Goal: Check status

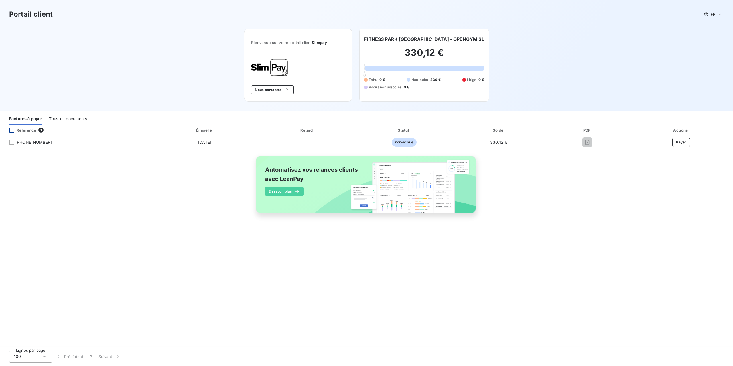
click at [11, 131] on div at bounding box center [11, 130] width 5 height 5
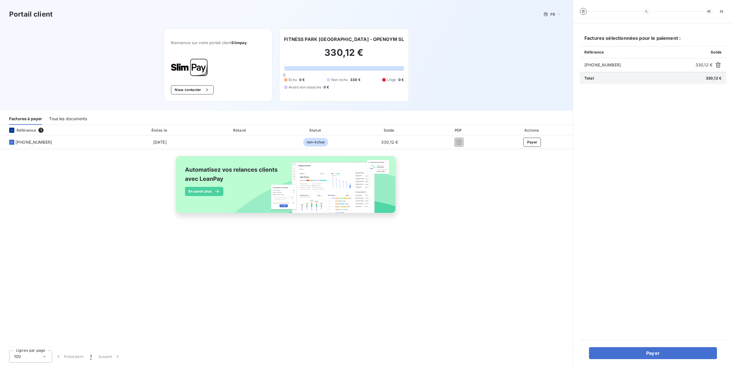
click at [11, 131] on icon at bounding box center [11, 130] width 3 height 3
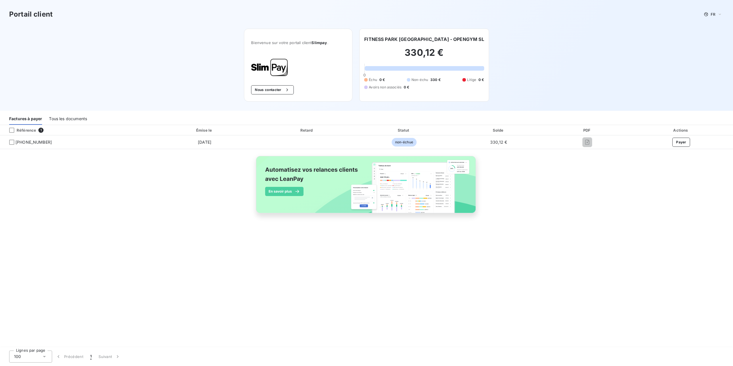
click at [65, 119] on div "Tous les documents" at bounding box center [68, 119] width 38 height 12
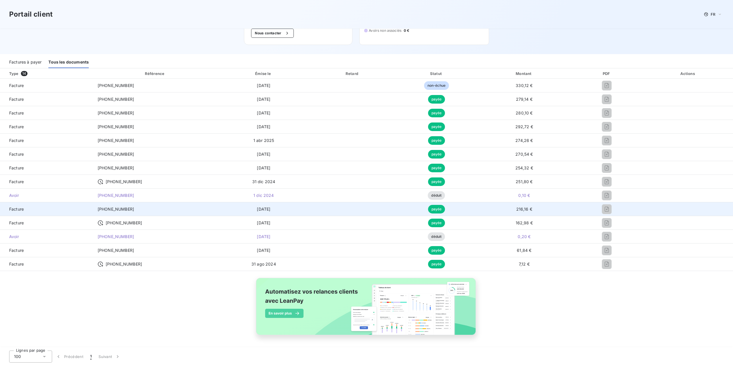
scroll to position [57, 0]
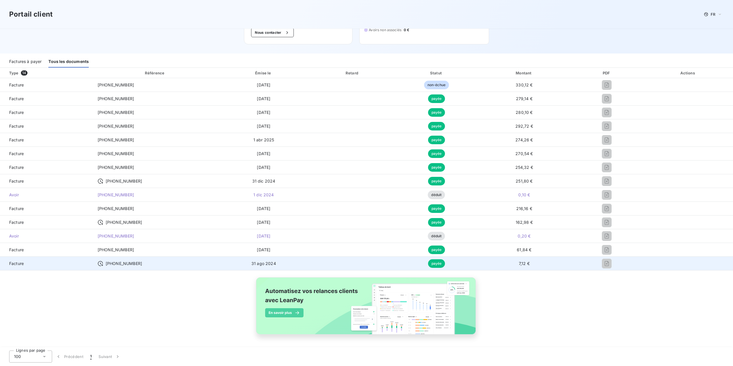
click at [428, 263] on span "payée" at bounding box center [436, 264] width 17 height 9
click at [117, 268] on td "24-08-0102355" at bounding box center [155, 264] width 124 height 14
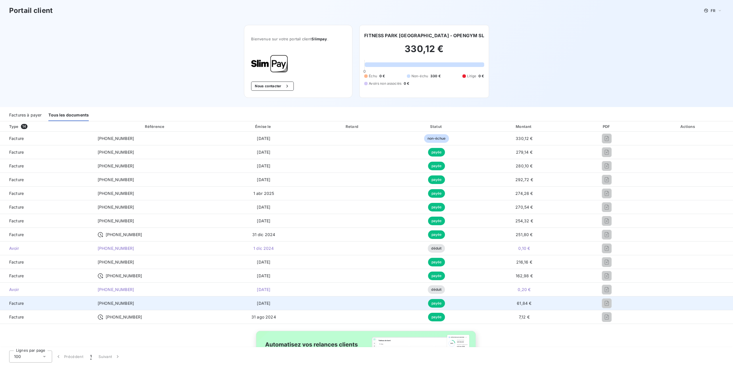
scroll to position [0, 0]
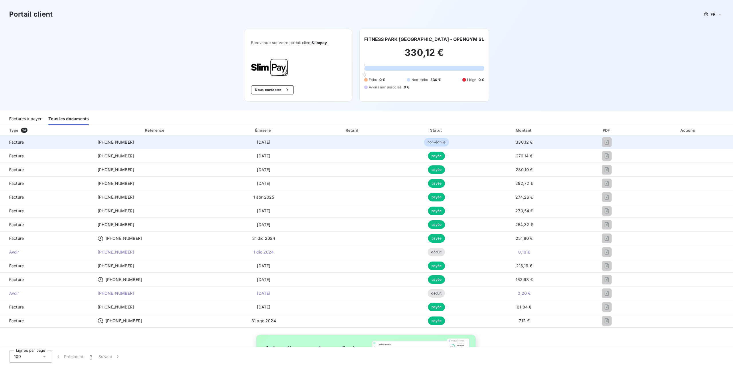
click at [686, 140] on td at bounding box center [688, 143] width 90 height 14
